Goal: Find specific page/section: Find specific page/section

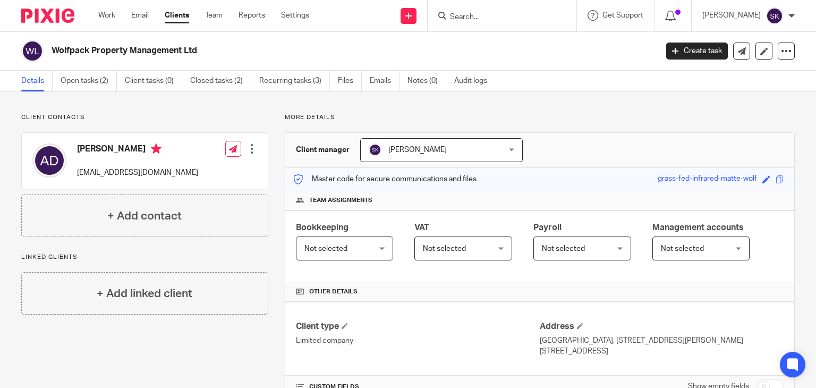
click at [533, 13] on input "Search" at bounding box center [497, 18] width 96 height 10
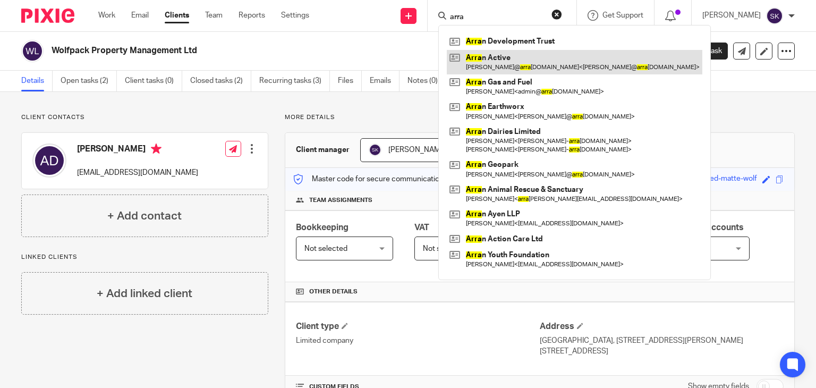
type input "arra"
click at [520, 60] on link at bounding box center [575, 62] width 256 height 24
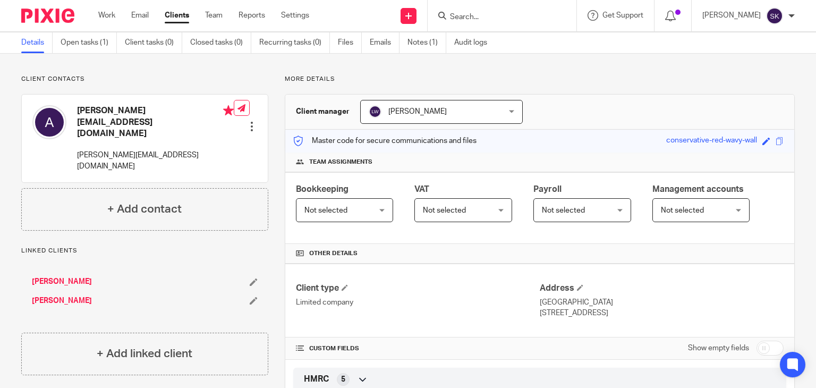
scroll to position [36, 0]
